Goal: Task Accomplishment & Management: Complete application form

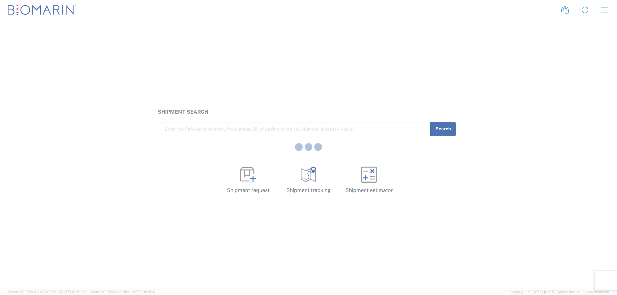
click at [249, 177] on div at bounding box center [308, 147] width 617 height 295
click at [212, 75] on div "Shipment Search Enter the Reference Number, Pro Number, Bill of Lading, or Agis…" at bounding box center [308, 154] width 617 height 268
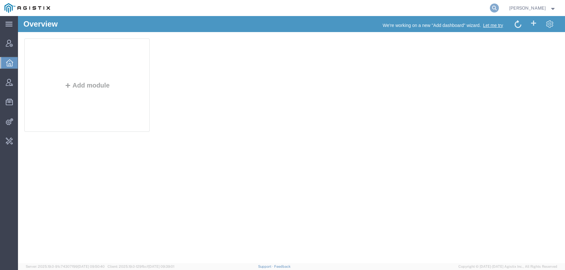
click at [499, 6] on icon at bounding box center [494, 8] width 9 height 9
type input "offline@biomarin"
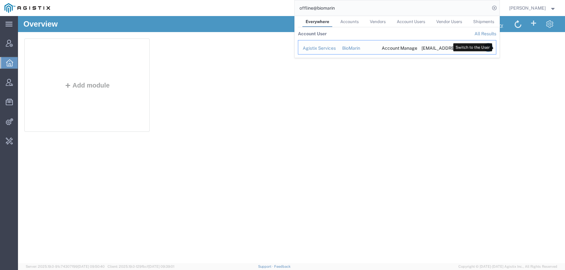
click at [493, 45] on icon "Search Results" at bounding box center [488, 47] width 9 height 9
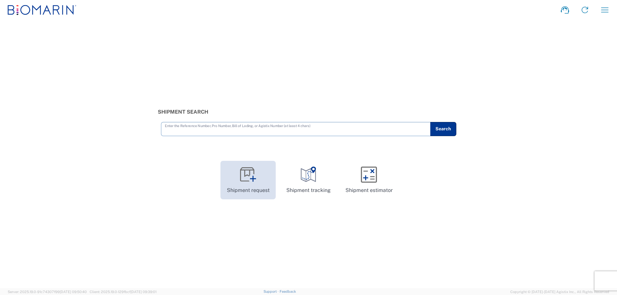
click at [250, 174] on icon at bounding box center [248, 175] width 16 height 16
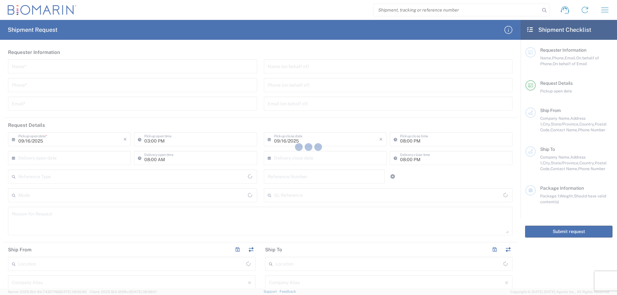
type input "[GEOGRAPHIC_DATA]"
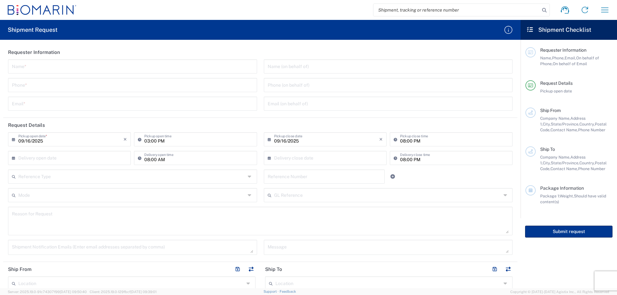
drag, startPoint x: 338, startPoint y: 27, endPoint x: 338, endPoint y: 22, distance: 4.8
click at [338, 27] on agx-form-header "Shipment Request" at bounding box center [260, 30] width 520 height 20
click at [286, 22] on agx-form-header "Shipment Request" at bounding box center [260, 30] width 520 height 20
click at [601, 12] on icon "button" at bounding box center [604, 9] width 7 height 5
drag, startPoint x: 593, startPoint y: 34, endPoint x: 468, endPoint y: 30, distance: 125.3
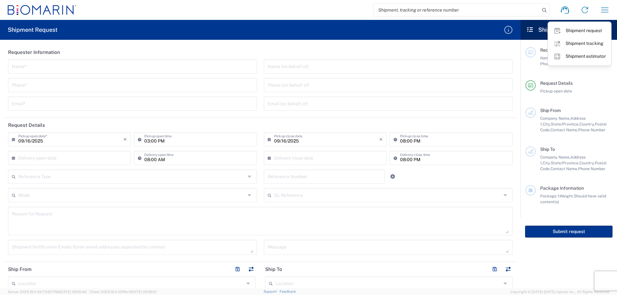
click at [592, 34] on link "Shipment request" at bounding box center [579, 30] width 63 height 13
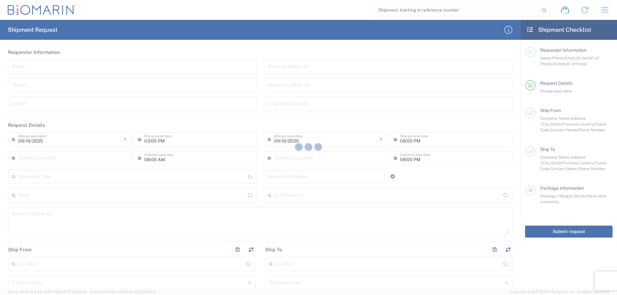
type input "[GEOGRAPHIC_DATA]"
